Goal: Find specific page/section: Find specific page/section

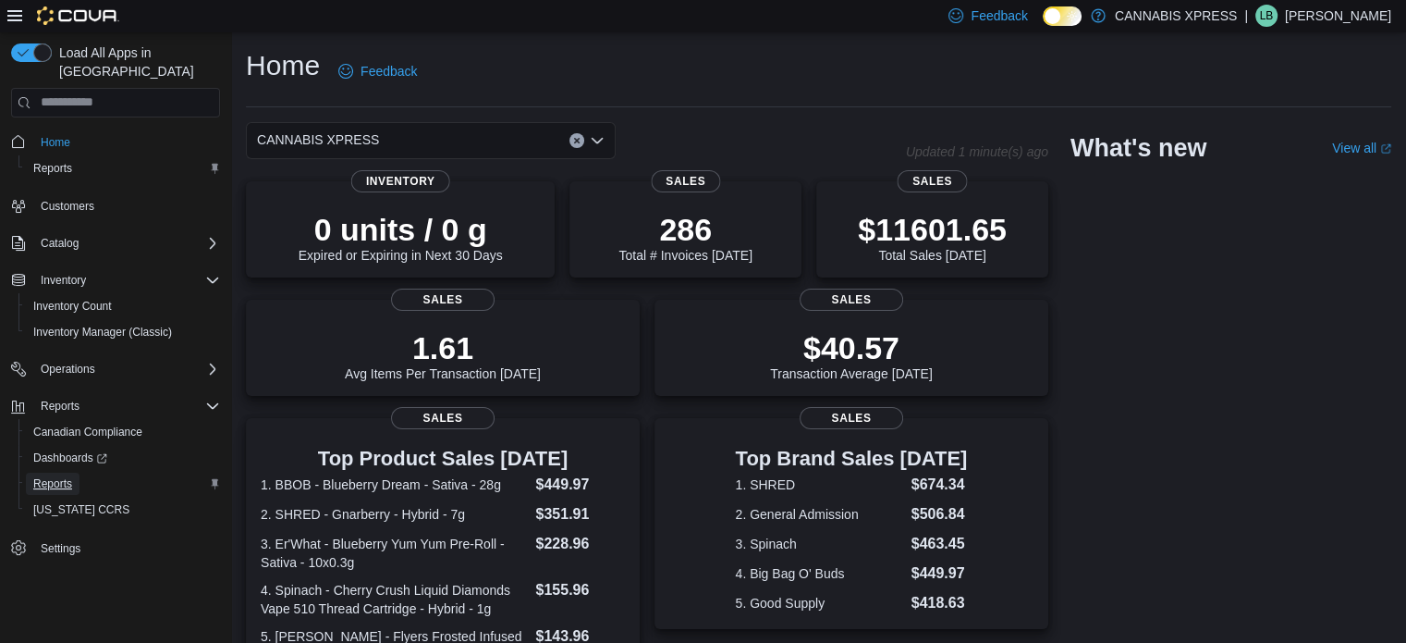
click at [51, 476] on span "Reports" at bounding box center [52, 483] width 39 height 15
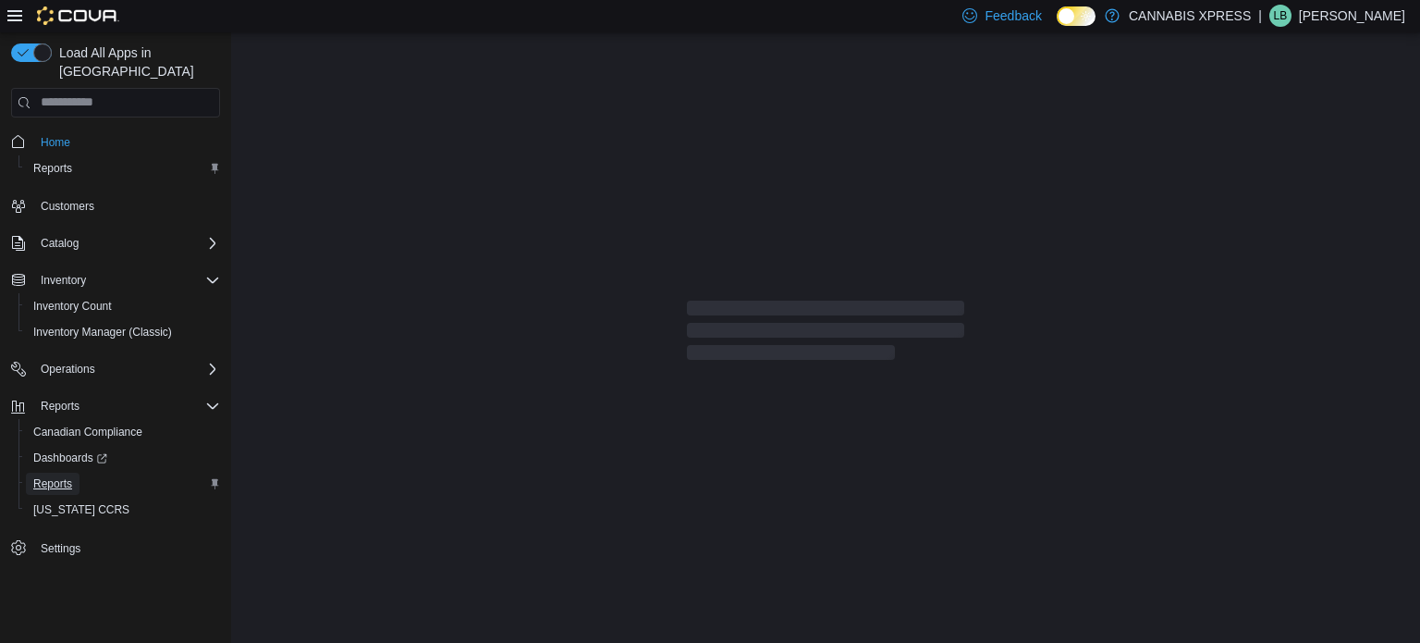
click at [49, 476] on span "Reports" at bounding box center [52, 483] width 39 height 15
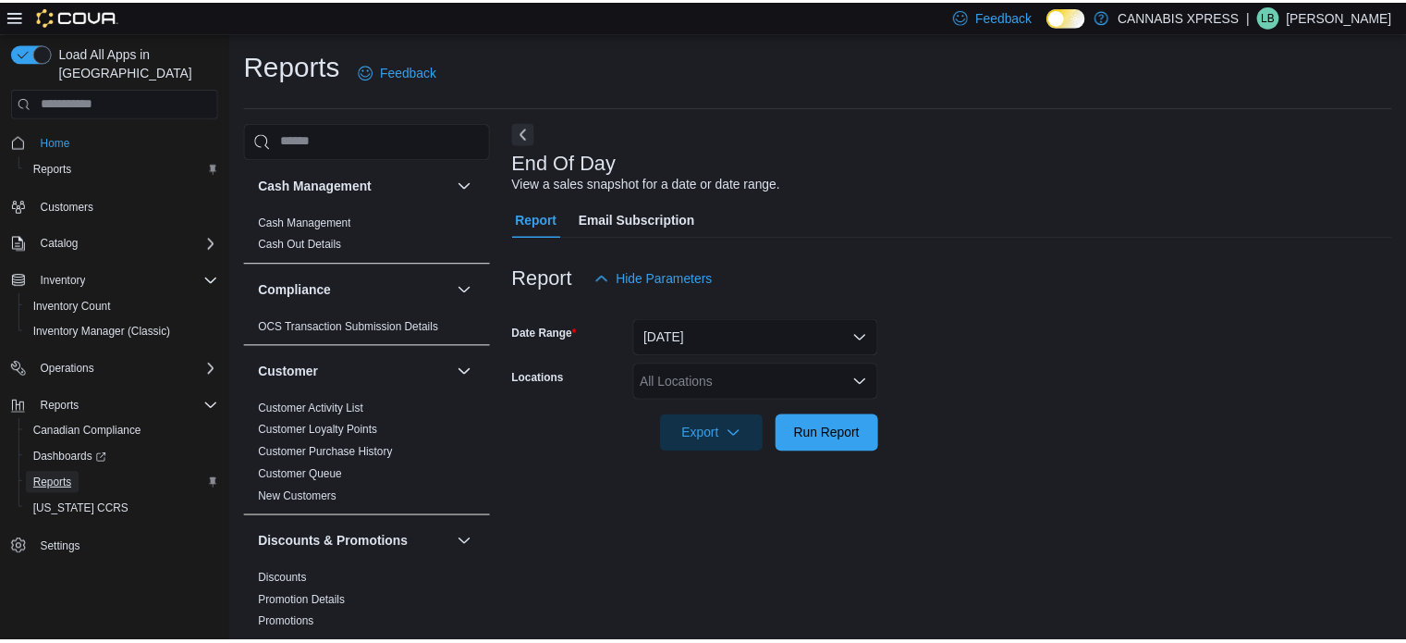
scroll to position [12, 0]
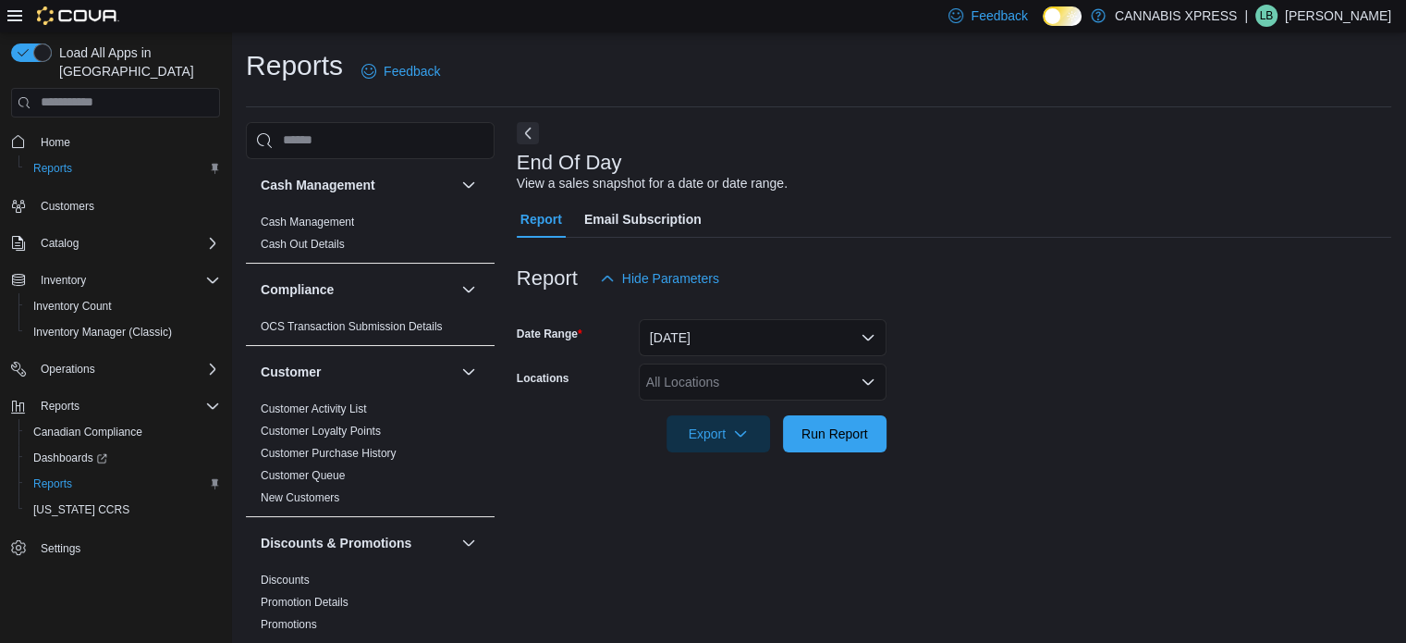
scroll to position [12, 0]
